Goal: Task Accomplishment & Management: Use online tool/utility

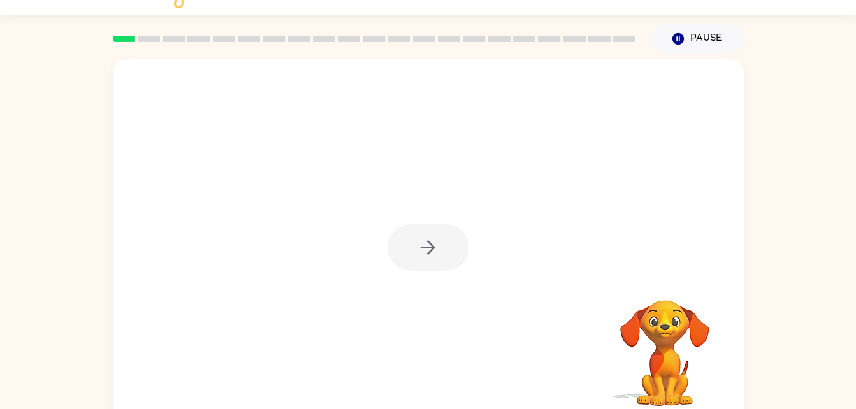
scroll to position [39, 0]
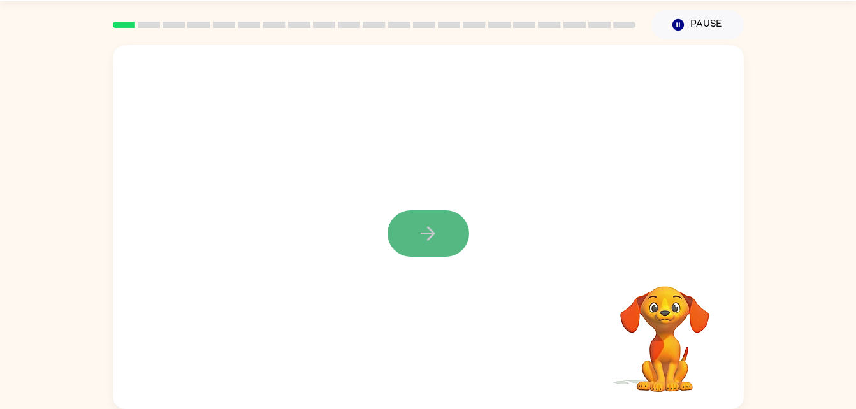
click at [432, 221] on button "button" at bounding box center [429, 233] width 82 height 47
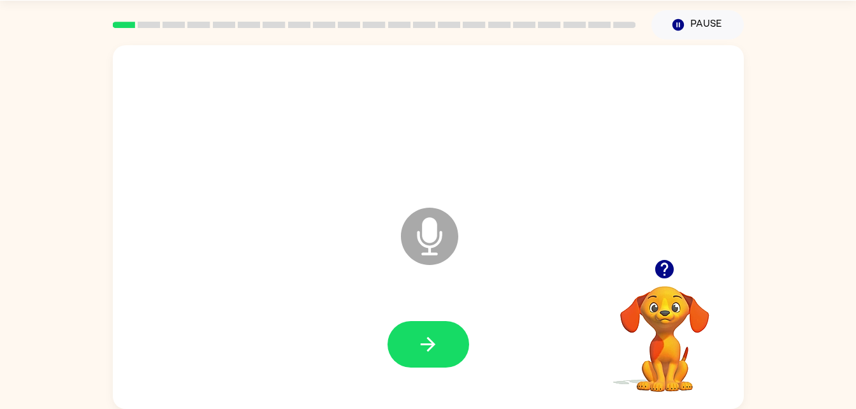
click at [431, 240] on icon "Microphone The Microphone is here when it is your turn to talk" at bounding box center [493, 253] width 191 height 96
click at [413, 337] on button "button" at bounding box center [429, 344] width 82 height 47
click at [400, 350] on button "button" at bounding box center [429, 344] width 82 height 47
drag, startPoint x: 430, startPoint y: 324, endPoint x: 427, endPoint y: 314, distance: 10.9
click at [430, 324] on button "button" at bounding box center [429, 344] width 82 height 47
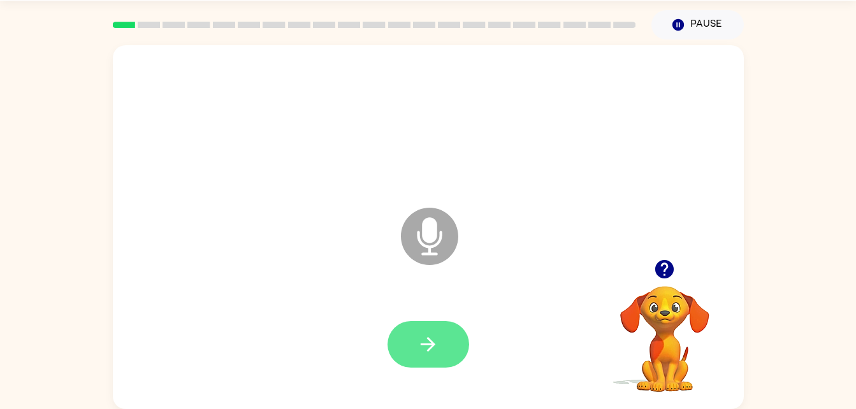
click at [442, 330] on button "button" at bounding box center [429, 344] width 82 height 47
click at [407, 339] on button "button" at bounding box center [429, 344] width 82 height 47
click at [421, 351] on icon "button" at bounding box center [428, 344] width 22 height 22
click at [420, 341] on icon "button" at bounding box center [428, 344] width 22 height 22
drag, startPoint x: 417, startPoint y: 340, endPoint x: 427, endPoint y: 360, distance: 22.2
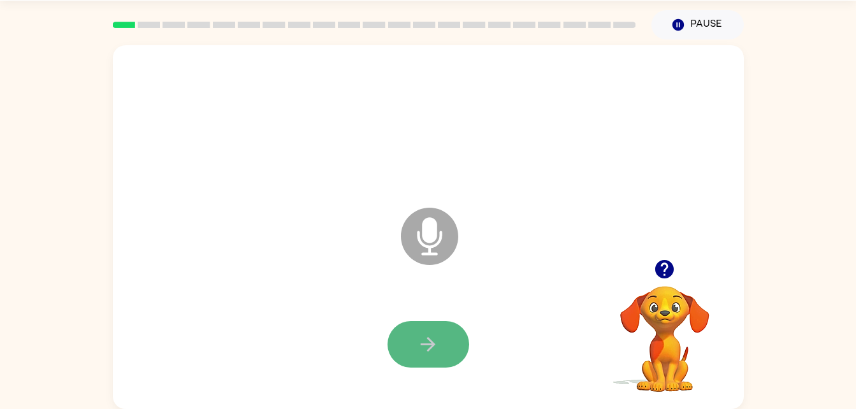
click at [427, 360] on button "button" at bounding box center [429, 344] width 82 height 47
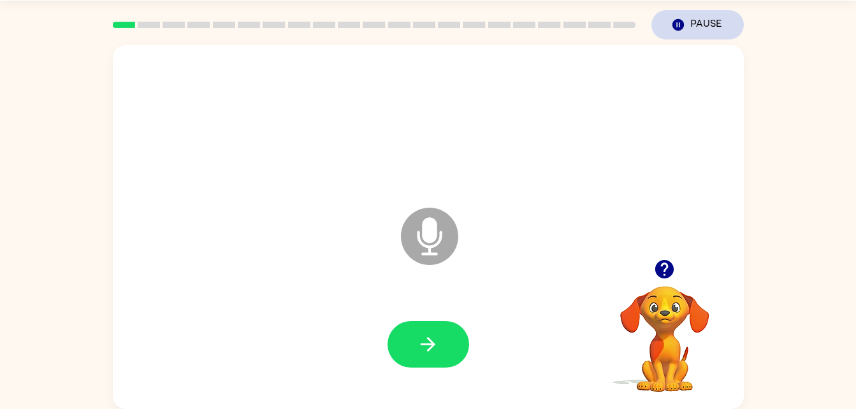
click at [702, 29] on button "Pause Pause" at bounding box center [698, 24] width 92 height 29
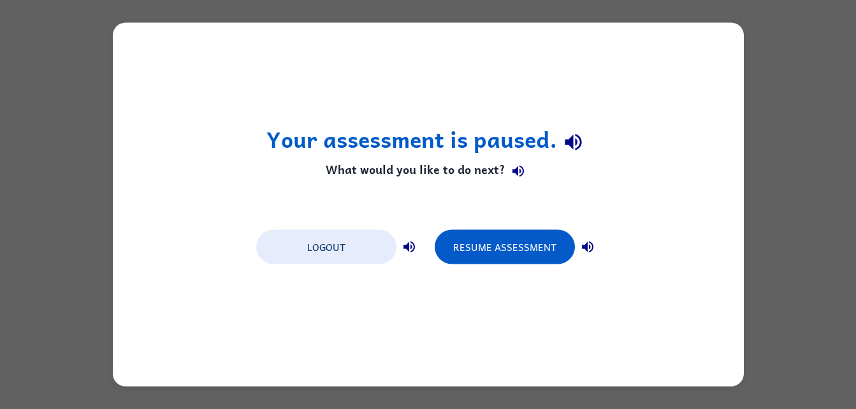
scroll to position [0, 0]
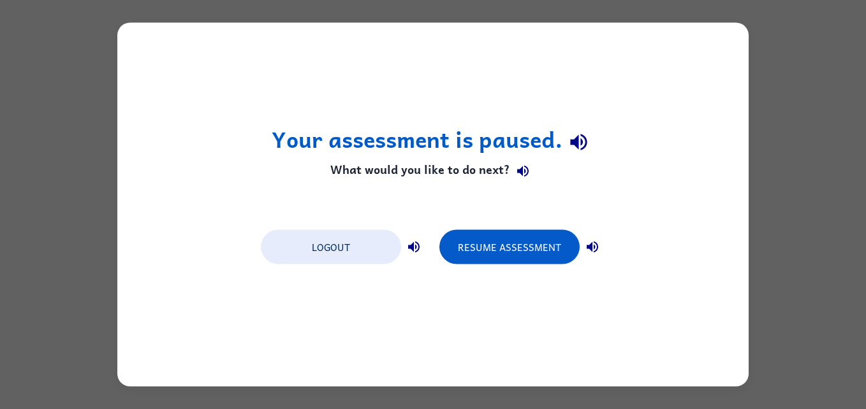
click at [791, 181] on div "Your assessment is paused. What would you like to do next? Logout Resume Assess…" at bounding box center [433, 204] width 866 height 409
drag, startPoint x: 213, startPoint y: 316, endPoint x: 237, endPoint y: 293, distance: 33.4
click at [214, 309] on div "Your assessment is paused. What would you like to do next? Logout Resume Assess…" at bounding box center [432, 205] width 631 height 364
click at [503, 244] on button "Resume Assessment" at bounding box center [509, 247] width 140 height 34
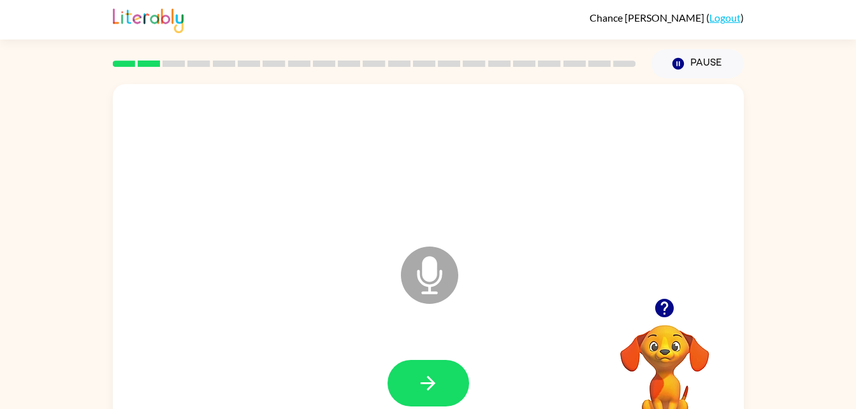
click at [409, 404] on button "button" at bounding box center [429, 383] width 82 height 47
click at [447, 395] on button "button" at bounding box center [429, 383] width 82 height 47
click at [431, 372] on icon "button" at bounding box center [428, 383] width 22 height 22
click at [407, 385] on button "button" at bounding box center [429, 383] width 82 height 47
click at [432, 378] on icon "button" at bounding box center [428, 383] width 22 height 22
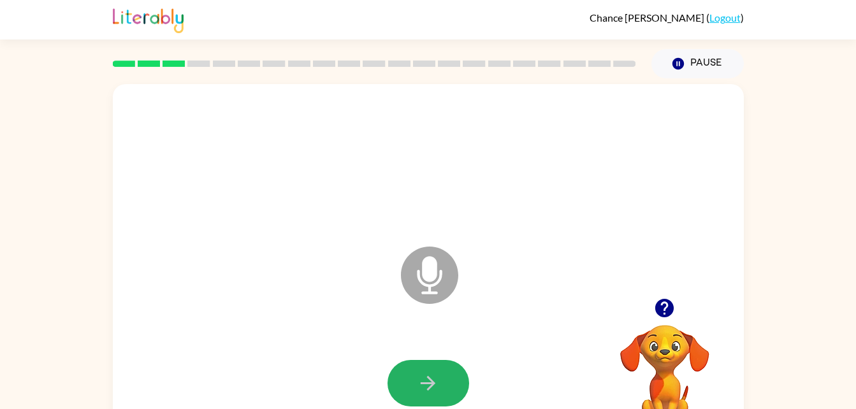
click at [423, 364] on button "button" at bounding box center [429, 383] width 82 height 47
click at [435, 386] on icon "button" at bounding box center [428, 383] width 22 height 22
click at [398, 366] on button "button" at bounding box center [429, 383] width 82 height 47
click at [427, 362] on button "button" at bounding box center [429, 383] width 82 height 47
click at [437, 370] on button "button" at bounding box center [429, 383] width 82 height 47
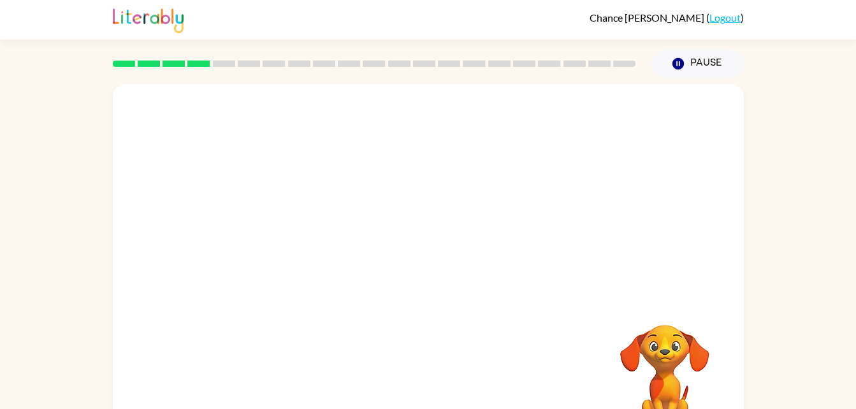
scroll to position [39, 0]
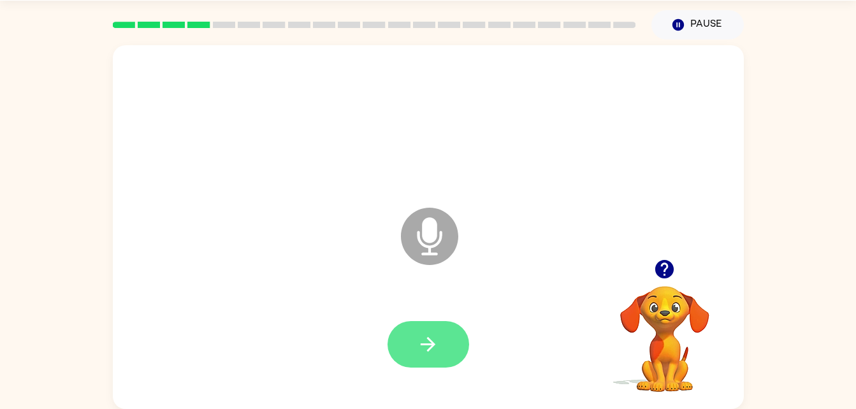
click at [402, 329] on button "button" at bounding box center [429, 344] width 82 height 47
click at [423, 231] on icon "Microphone The Microphone is here when it is your turn to talk" at bounding box center [493, 253] width 191 height 96
click at [418, 238] on icon "Microphone The Microphone is here when it is your turn to talk" at bounding box center [493, 253] width 191 height 96
click at [412, 355] on button "button" at bounding box center [429, 344] width 82 height 47
click at [432, 361] on button "button" at bounding box center [429, 344] width 82 height 47
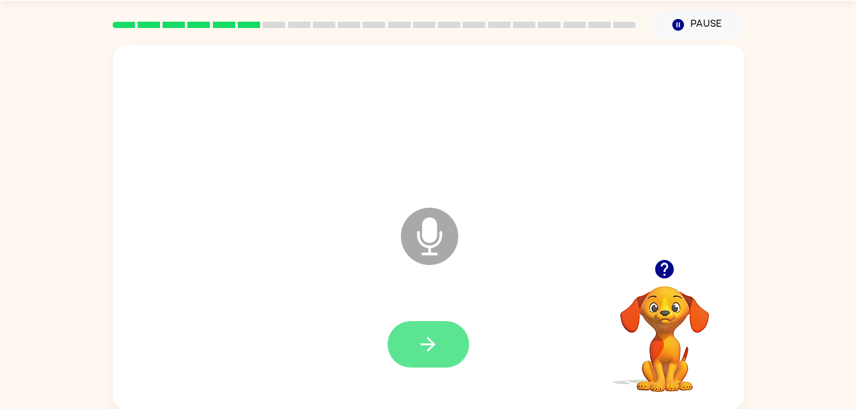
click at [436, 353] on icon "button" at bounding box center [428, 344] width 22 height 22
drag, startPoint x: 434, startPoint y: 347, endPoint x: 527, endPoint y: 357, distance: 93.6
click at [461, 356] on button "button" at bounding box center [429, 344] width 82 height 47
click at [444, 338] on button "button" at bounding box center [429, 344] width 82 height 47
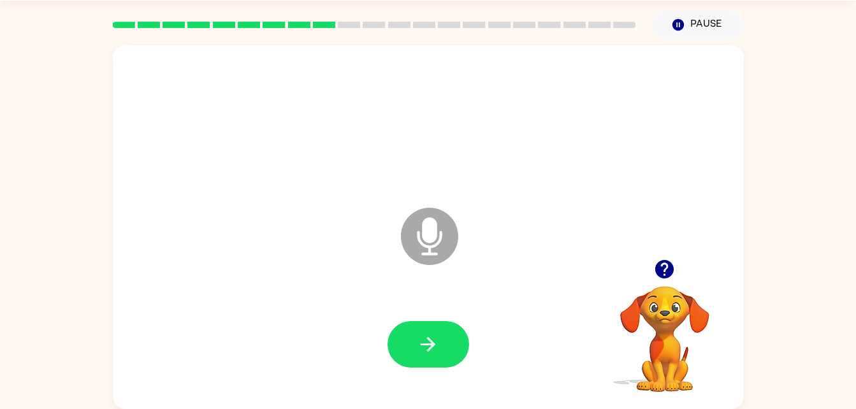
click at [416, 346] on button "button" at bounding box center [429, 344] width 82 height 47
drag, startPoint x: 415, startPoint y: 346, endPoint x: 421, endPoint y: 369, distance: 24.4
click at [421, 369] on div at bounding box center [429, 345] width 606 height 105
click at [437, 359] on button "button" at bounding box center [429, 344] width 82 height 47
click at [437, 361] on button "button" at bounding box center [429, 344] width 82 height 47
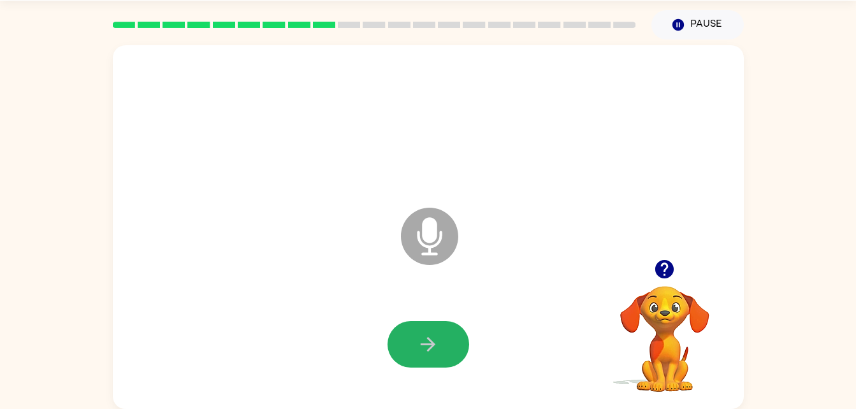
click at [437, 361] on button "button" at bounding box center [429, 344] width 82 height 47
click at [437, 362] on button "button" at bounding box center [429, 344] width 82 height 47
click at [432, 346] on icon "button" at bounding box center [428, 344] width 15 height 15
click at [434, 323] on button "button" at bounding box center [429, 344] width 82 height 47
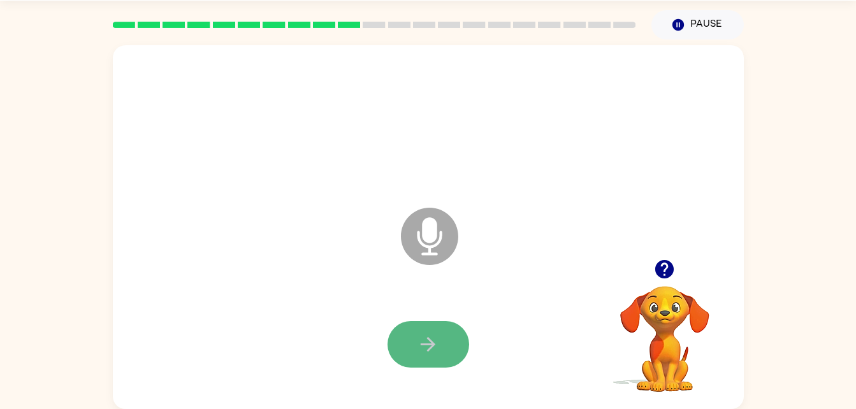
click at [416, 334] on button "button" at bounding box center [429, 344] width 82 height 47
drag, startPoint x: 416, startPoint y: 334, endPoint x: 432, endPoint y: 358, distance: 29.4
click at [432, 358] on button "button" at bounding box center [429, 344] width 82 height 47
click at [440, 339] on button "button" at bounding box center [429, 344] width 82 height 47
drag, startPoint x: 446, startPoint y: 351, endPoint x: 439, endPoint y: 342, distance: 11.4
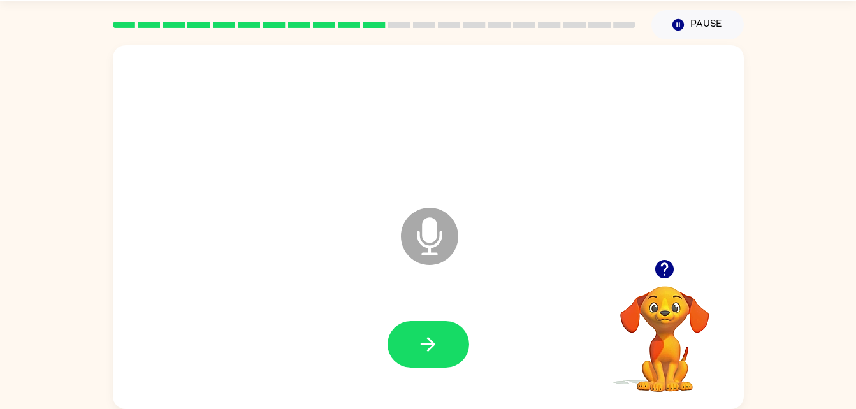
click at [446, 351] on button "button" at bounding box center [429, 344] width 82 height 47
click at [399, 344] on button "button" at bounding box center [429, 344] width 82 height 47
click at [399, 345] on button "button" at bounding box center [429, 344] width 82 height 47
click at [398, 335] on button "button" at bounding box center [429, 344] width 82 height 47
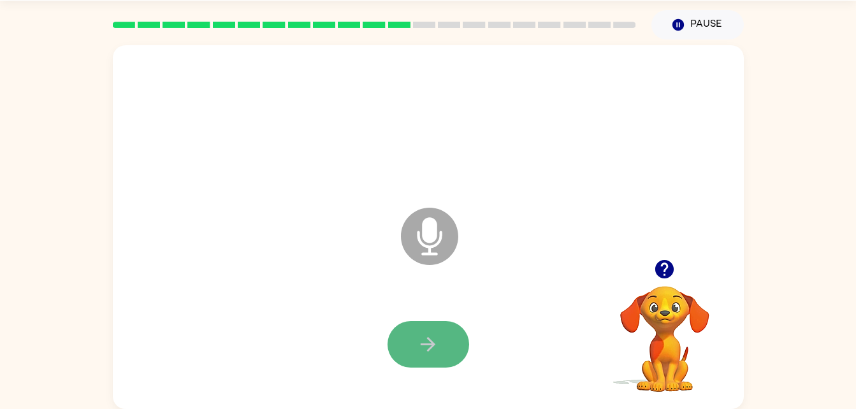
click at [421, 346] on icon "button" at bounding box center [428, 344] width 22 height 22
click at [423, 324] on button "button" at bounding box center [429, 344] width 82 height 47
click at [425, 327] on button "button" at bounding box center [429, 344] width 82 height 47
click at [423, 339] on icon "button" at bounding box center [428, 344] width 22 height 22
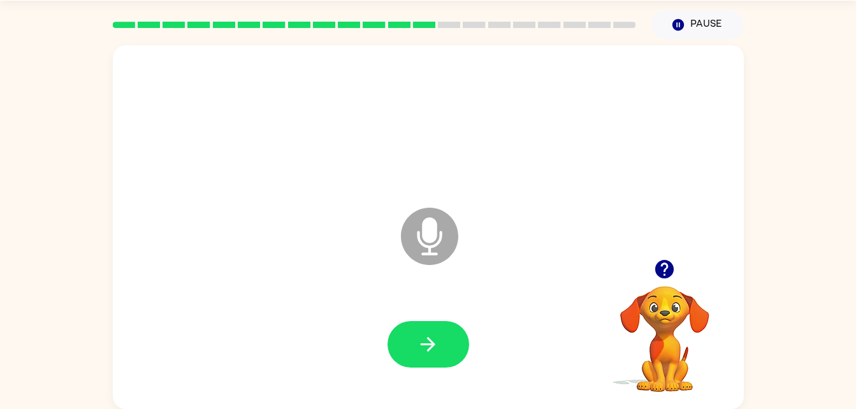
click at [423, 339] on icon "button" at bounding box center [428, 344] width 22 height 22
click at [423, 340] on icon "button" at bounding box center [428, 344] width 22 height 22
click at [422, 340] on icon "button" at bounding box center [428, 344] width 22 height 22
click at [430, 347] on icon "button" at bounding box center [428, 344] width 22 height 22
click at [607, 86] on div at bounding box center [429, 123] width 606 height 105
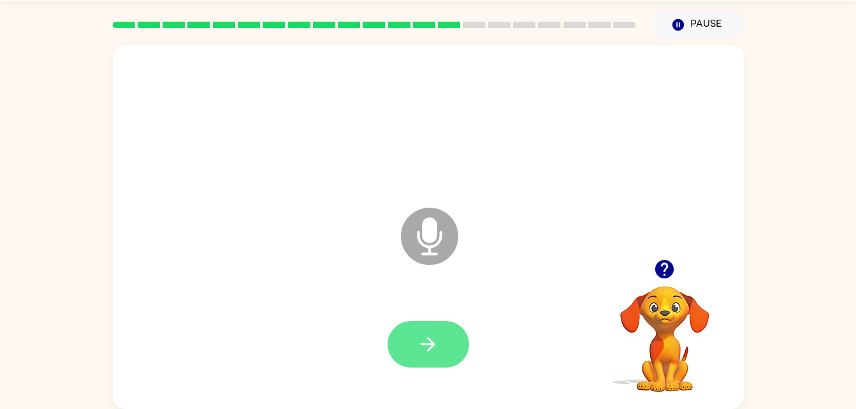
click at [420, 353] on icon "button" at bounding box center [428, 344] width 22 height 22
click at [419, 353] on icon "button" at bounding box center [428, 344] width 22 height 22
click at [411, 347] on button "button" at bounding box center [429, 344] width 82 height 47
click at [421, 351] on icon "button" at bounding box center [428, 344] width 22 height 22
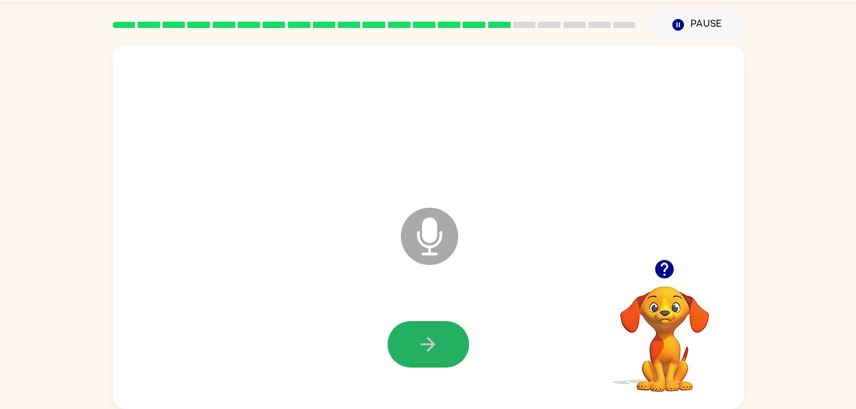
drag, startPoint x: 421, startPoint y: 351, endPoint x: 435, endPoint y: 344, distance: 16.5
click at [422, 351] on icon "button" at bounding box center [428, 344] width 22 height 22
click at [423, 330] on button "button" at bounding box center [429, 344] width 82 height 47
click at [423, 332] on button "button" at bounding box center [429, 344] width 82 height 47
click at [421, 340] on icon "button" at bounding box center [428, 344] width 22 height 22
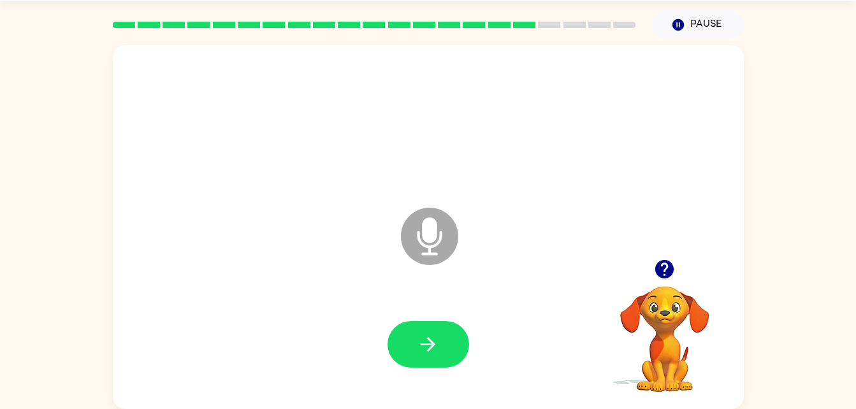
drag, startPoint x: 421, startPoint y: 343, endPoint x: 446, endPoint y: 365, distance: 33.9
click at [446, 365] on button "button" at bounding box center [429, 344] width 82 height 47
click at [452, 335] on button "button" at bounding box center [429, 344] width 82 height 47
drag, startPoint x: 468, startPoint y: 338, endPoint x: 485, endPoint y: 351, distance: 21.3
click at [485, 351] on div at bounding box center [429, 345] width 606 height 105
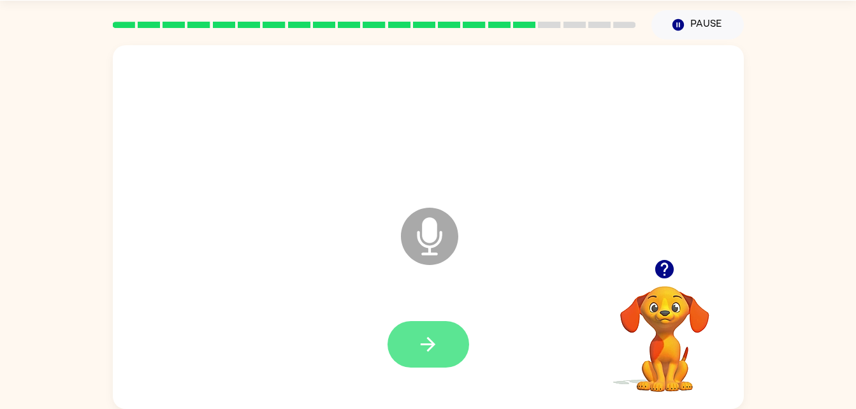
click at [426, 346] on icon "button" at bounding box center [428, 344] width 22 height 22
click at [398, 331] on button "button" at bounding box center [429, 344] width 82 height 47
click at [400, 335] on button "button" at bounding box center [429, 344] width 82 height 47
click at [413, 335] on button "button" at bounding box center [429, 344] width 82 height 47
click at [422, 340] on button "button" at bounding box center [429, 344] width 82 height 47
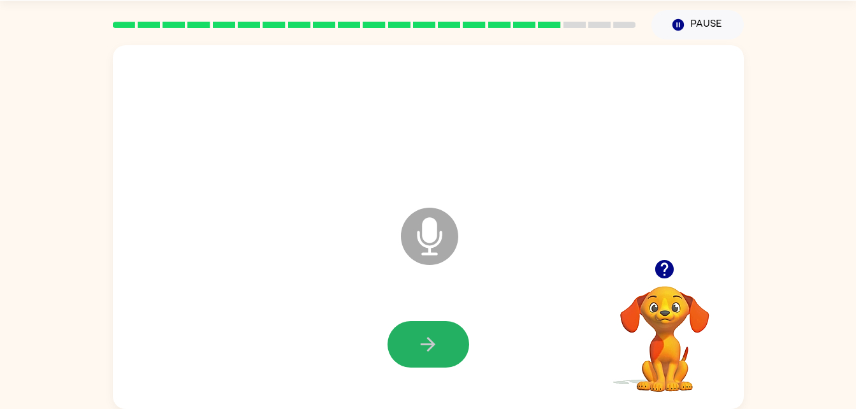
click at [449, 360] on button "button" at bounding box center [429, 344] width 82 height 47
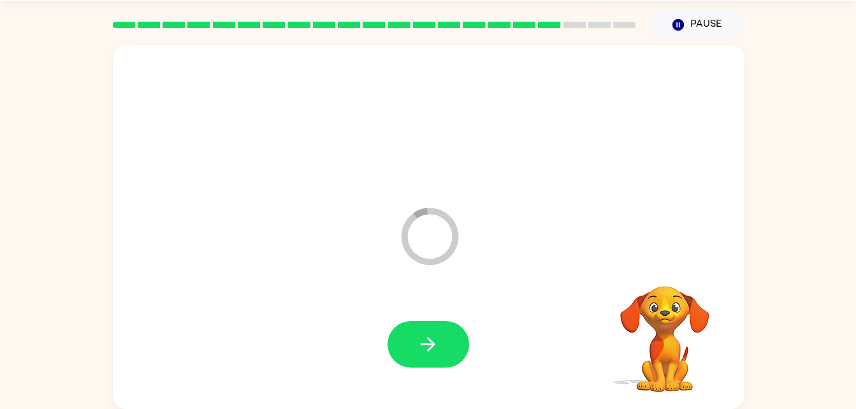
click at [449, 360] on button "button" at bounding box center [429, 344] width 82 height 47
click at [451, 362] on button "button" at bounding box center [429, 344] width 82 height 47
click at [455, 321] on div at bounding box center [429, 344] width 82 height 47
click at [457, 330] on button "button" at bounding box center [429, 344] width 82 height 47
click at [458, 340] on button "button" at bounding box center [429, 344] width 82 height 47
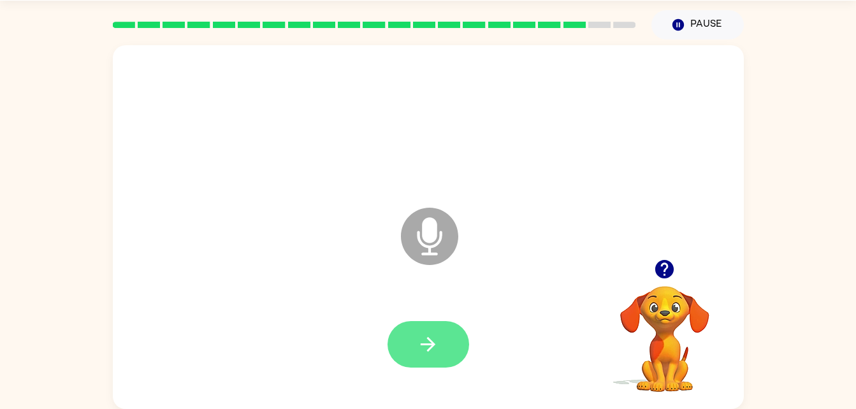
click at [446, 328] on button "button" at bounding box center [429, 344] width 82 height 47
click at [432, 325] on button "button" at bounding box center [429, 344] width 82 height 47
click at [431, 329] on button "button" at bounding box center [429, 344] width 82 height 47
click at [430, 330] on button "button" at bounding box center [429, 344] width 82 height 47
click at [430, 328] on button "button" at bounding box center [429, 344] width 82 height 47
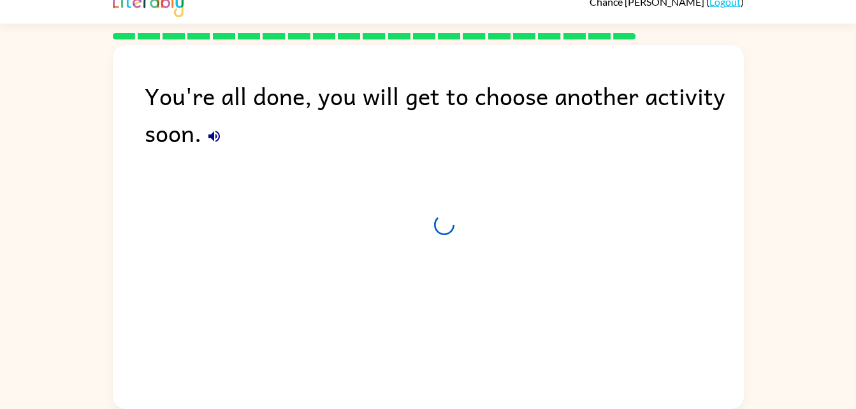
scroll to position [16, 0]
